Goal: Task Accomplishment & Management: Manage account settings

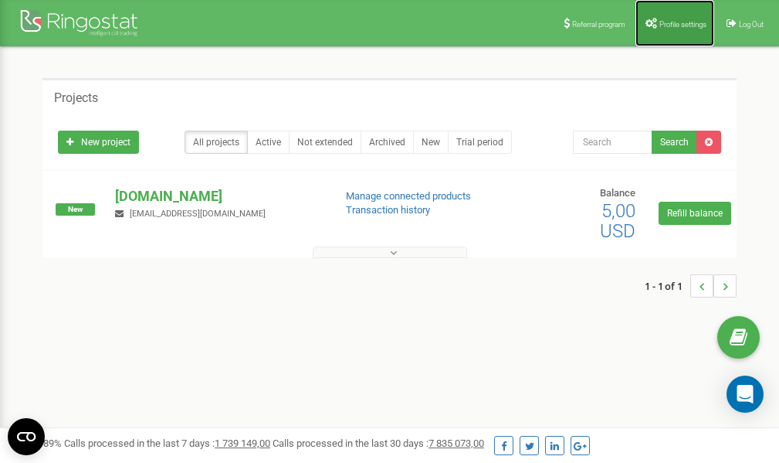
click at [680, 22] on span "Profile settings" at bounding box center [683, 24] width 47 height 8
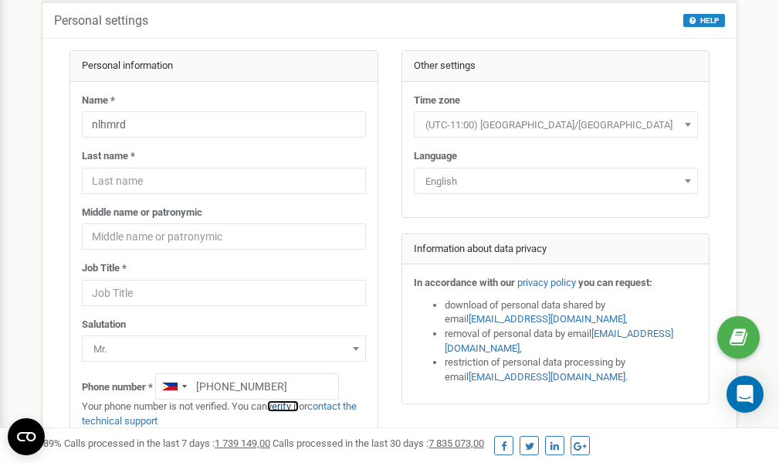
click at [293, 406] on link "verify it" at bounding box center [283, 406] width 32 height 12
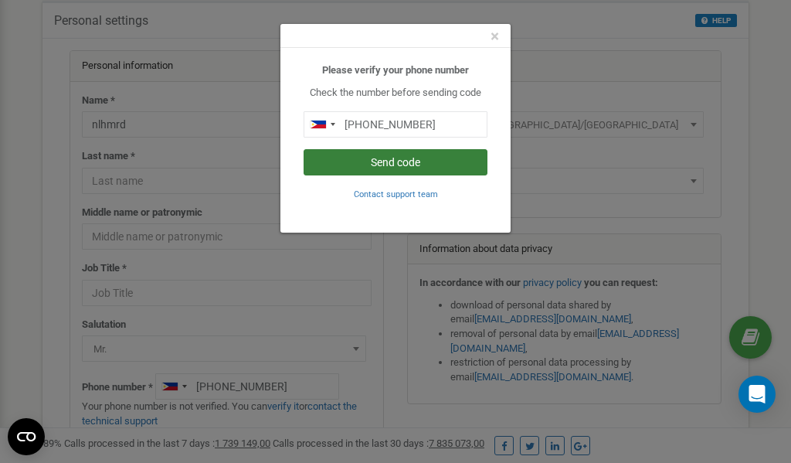
click at [406, 170] on button "Send code" at bounding box center [396, 162] width 184 height 26
